Goal: Task Accomplishment & Management: Use online tool/utility

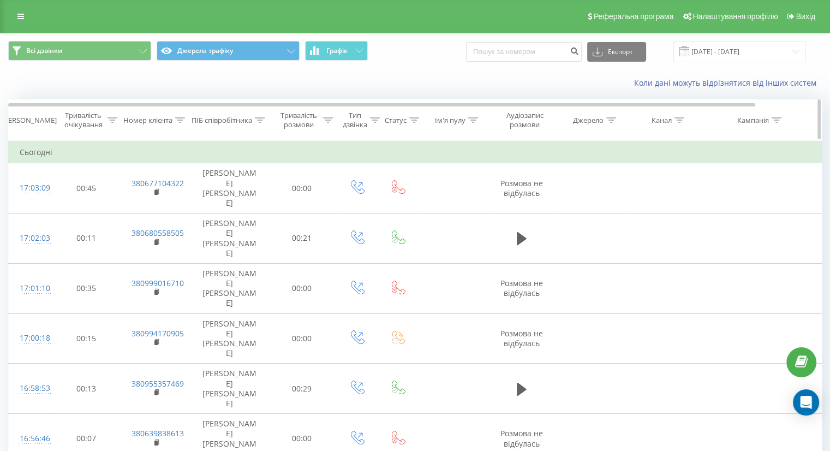
click at [329, 125] on div "Тривалість розмови" at bounding box center [305, 120] width 56 height 19
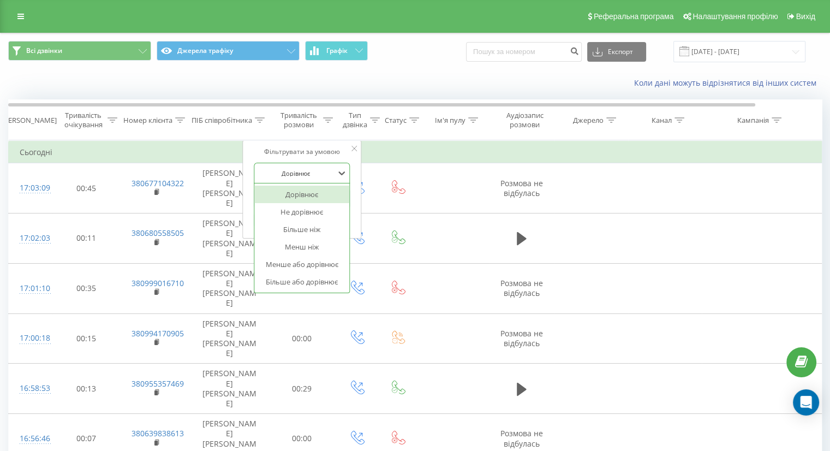
click at [313, 171] on div at bounding box center [295, 173] width 77 height 10
click at [301, 232] on div "Більше ніж" at bounding box center [301, 228] width 95 height 17
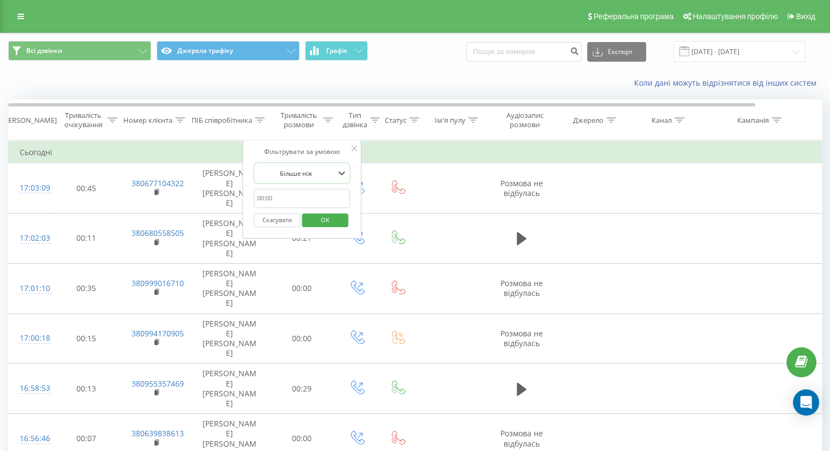
click at [301, 201] on input "text" at bounding box center [302, 198] width 96 height 19
type input "59"
click at [321, 221] on span "OK" at bounding box center [325, 219] width 31 height 17
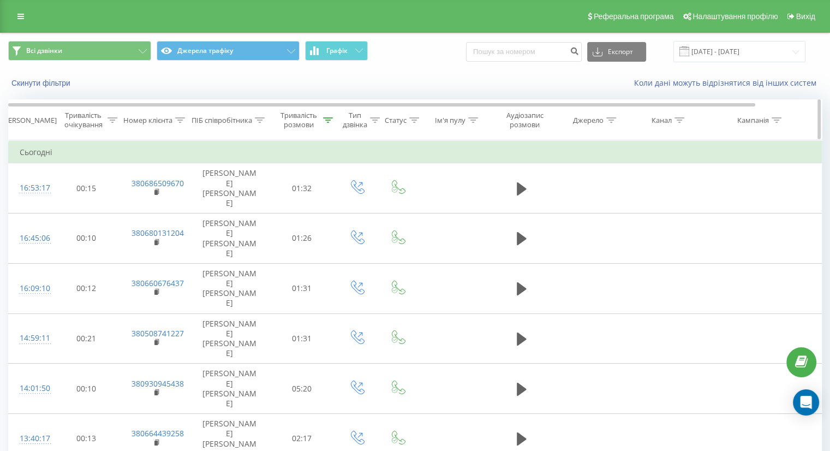
click at [307, 123] on div "Тривалість розмови" at bounding box center [298, 120] width 43 height 19
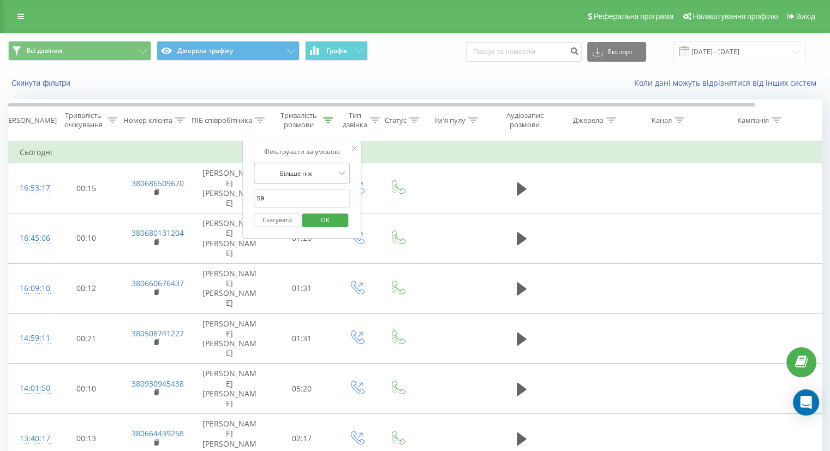
click at [305, 169] on div at bounding box center [295, 173] width 77 height 10
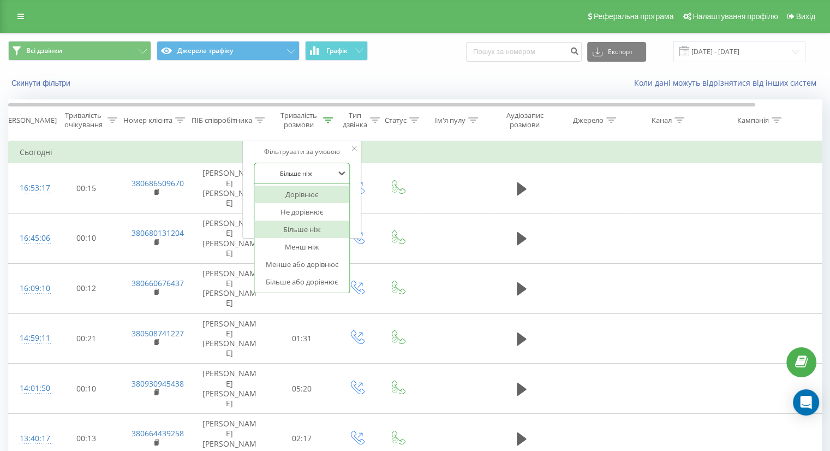
click at [316, 195] on div "Дорівнює" at bounding box center [301, 193] width 95 height 17
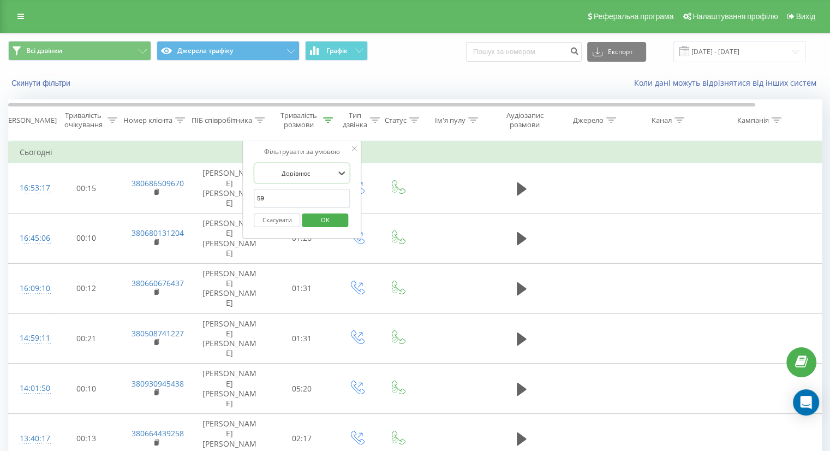
click at [314, 198] on input "59" at bounding box center [302, 198] width 96 height 19
click at [313, 219] on span "OK" at bounding box center [325, 219] width 31 height 17
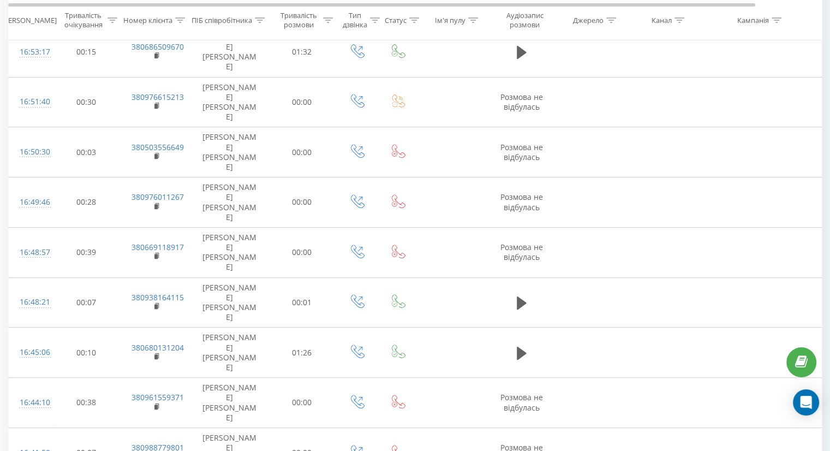
scroll to position [544, 0]
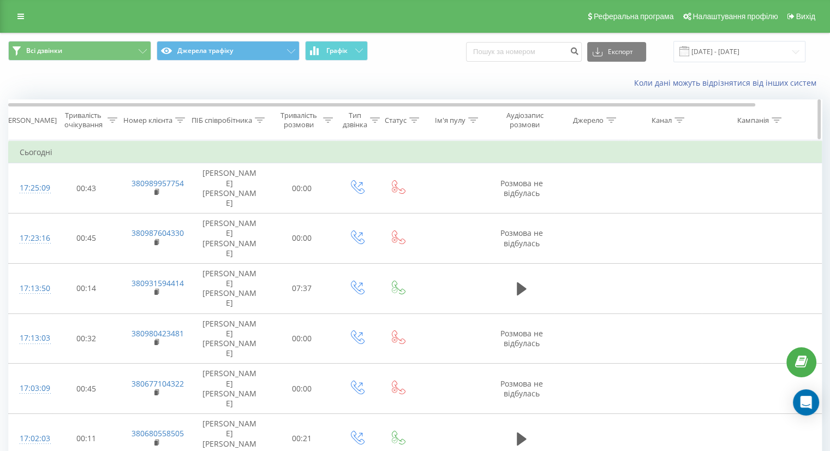
click at [292, 111] on div "Тривалість розмови" at bounding box center [298, 120] width 43 height 19
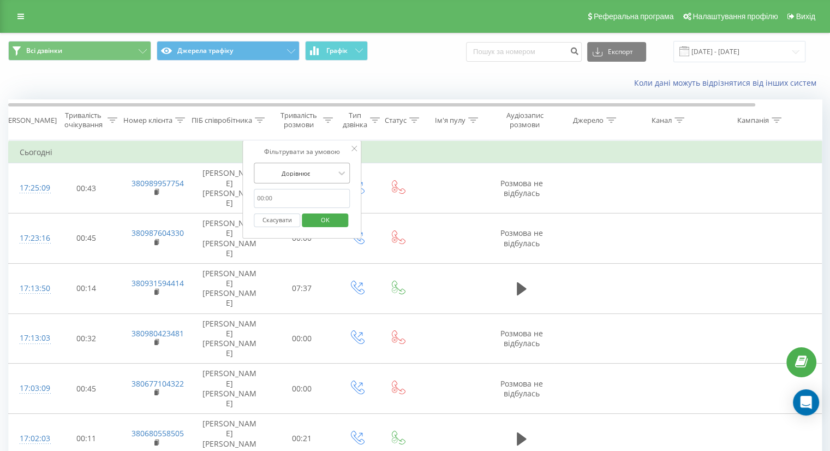
click at [301, 169] on div at bounding box center [295, 173] width 77 height 10
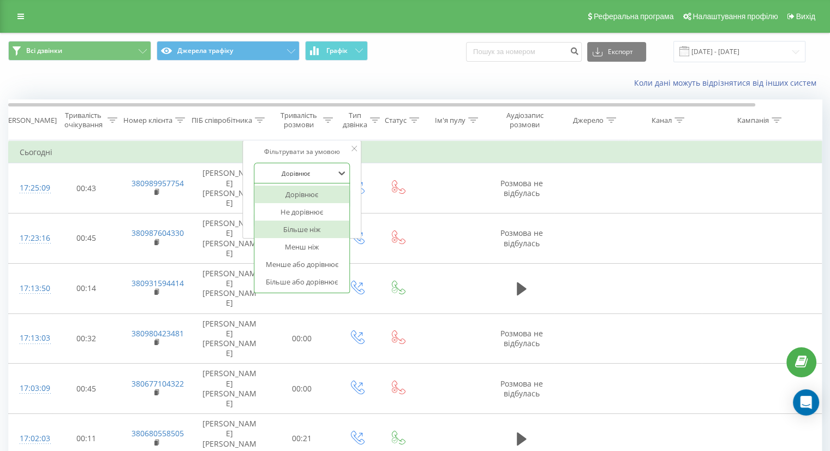
click at [302, 221] on div "Більше ніж" at bounding box center [301, 228] width 95 height 17
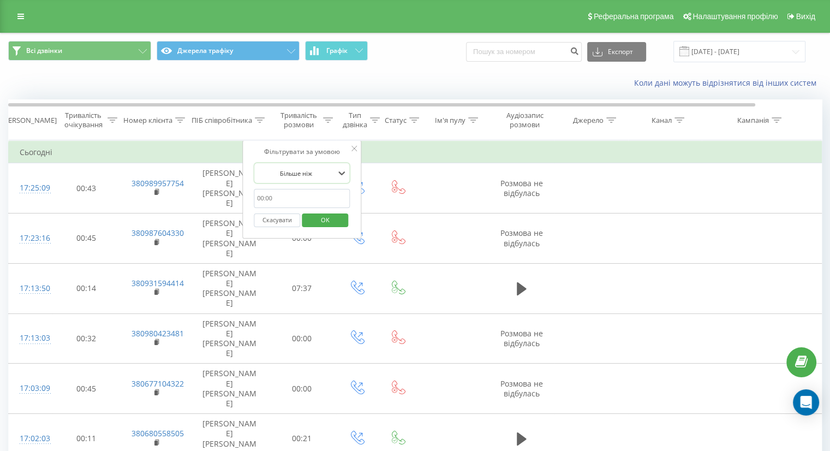
click at [302, 189] on input "text" at bounding box center [302, 198] width 96 height 19
type input "59"
click at [332, 217] on span "OK" at bounding box center [325, 219] width 31 height 17
